Goal: Task Accomplishment & Management: Manage account settings

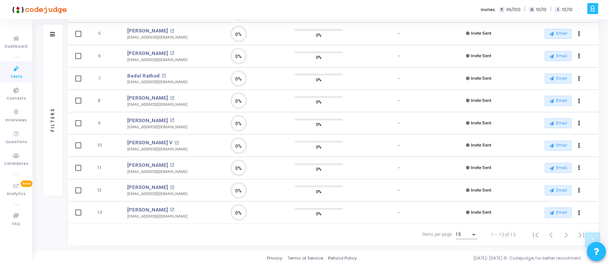
click at [341, 231] on div "Items per page: 15 1 – 13 of 13" at bounding box center [333, 234] width 518 height 21
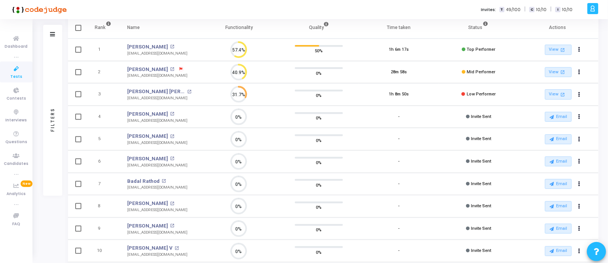
scroll to position [78, 0]
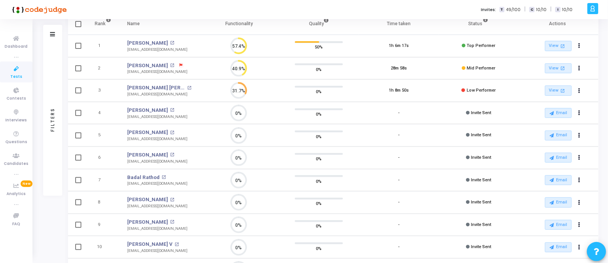
click at [44, 243] on div "Filters Filters Candidate Name/Email search Candidate Status Invite Sent Read I…" at bounding box center [320, 170] width 555 height 353
click at [283, 6] on div "Invites: T 49/100 | C 10/10 | I 10/10" at bounding box center [330, 9] width 509 height 19
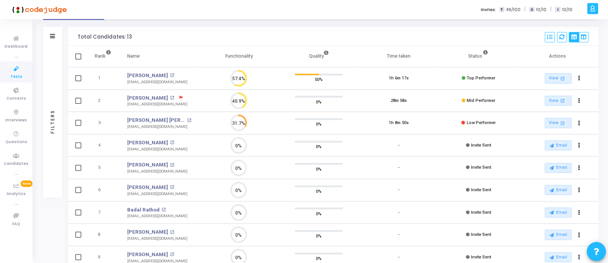
scroll to position [180, 0]
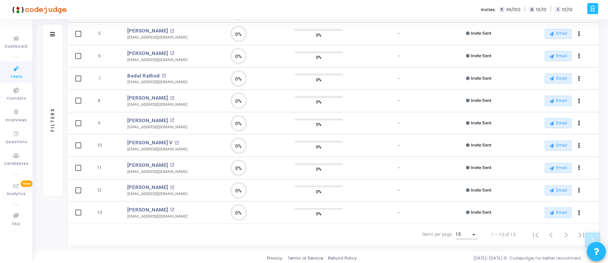
click at [15, 74] on span "Tests" at bounding box center [16, 77] width 12 height 6
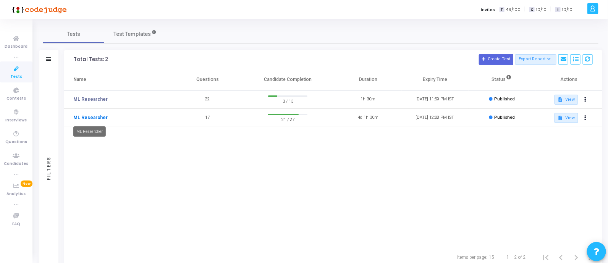
click at [98, 118] on link "ML Researcher" at bounding box center [90, 117] width 34 height 7
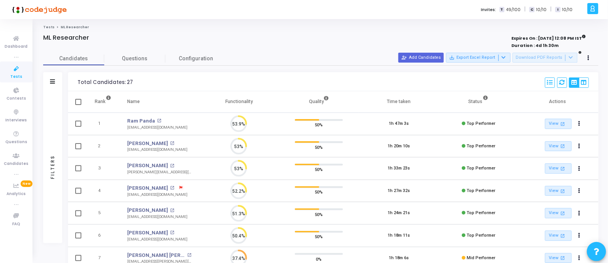
scroll to position [16, 19]
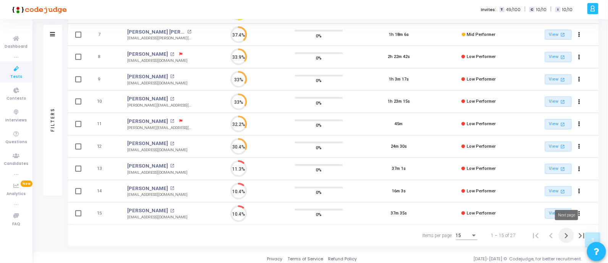
click at [566, 233] on icon "Next page" at bounding box center [566, 235] width 3 height 5
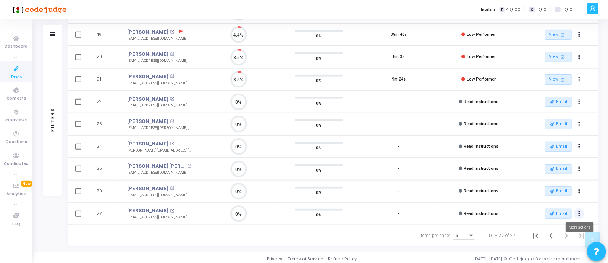
click at [579, 212] on icon "Actions" at bounding box center [579, 214] width 2 height 4
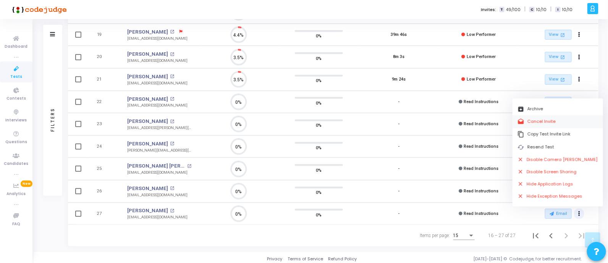
click at [541, 120] on button "drafts Cancel Invite" at bounding box center [558, 121] width 91 height 13
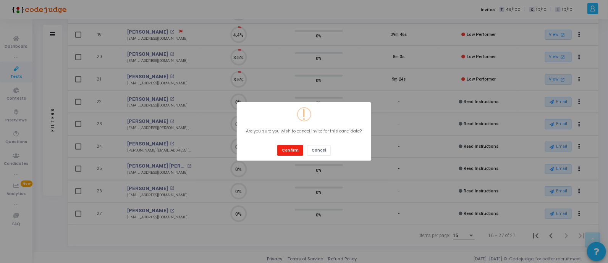
click at [295, 152] on button "Confirm" at bounding box center [290, 150] width 26 height 10
